Goal: Entertainment & Leisure: Consume media (video, audio)

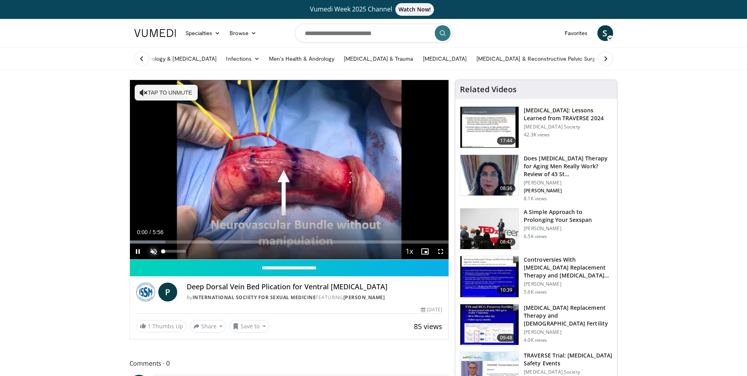
click at [152, 191] on span "Video Player" at bounding box center [154, 251] width 16 height 16
click at [191, 191] on div "Loaded : 33.56% 1:09 1:08" at bounding box center [289, 241] width 319 height 3
click at [205, 191] on div "Progress Bar" at bounding box center [210, 241] width 87 height 3
click at [218, 191] on div "Progress Bar" at bounding box center [222, 241] width 84 height 3
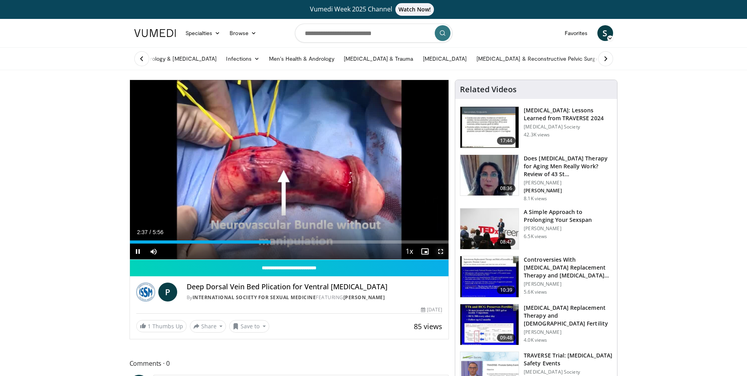
click at [286, 191] on span "Video Player" at bounding box center [441, 251] width 16 height 16
